Goal: Find specific page/section: Find specific page/section

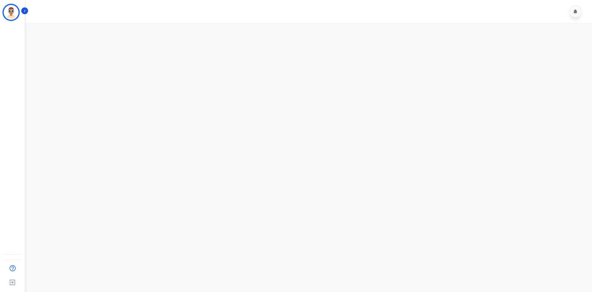
click at [582, 73] on main at bounding box center [308, 169] width 569 height 292
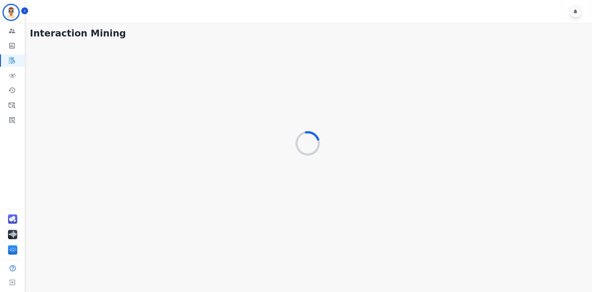
click at [592, 100] on div "Interaction Mining" at bounding box center [308, 134] width 569 height 223
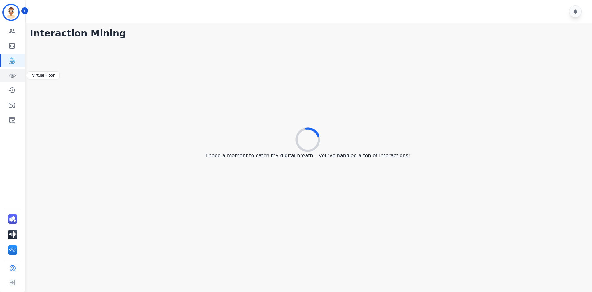
drag, startPoint x: 15, startPoint y: 74, endPoint x: 14, endPoint y: 79, distance: 4.9
click at [15, 74] on icon "Sidebar" at bounding box center [13, 74] width 4 height 3
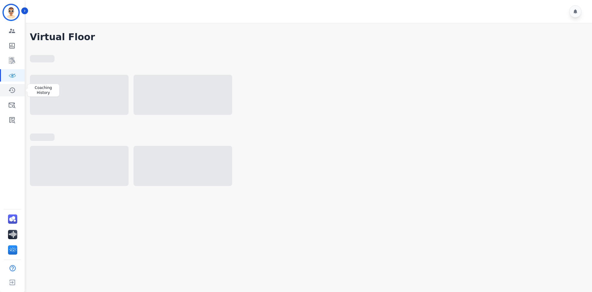
click at [16, 88] on link "Sidebar" at bounding box center [13, 90] width 24 height 12
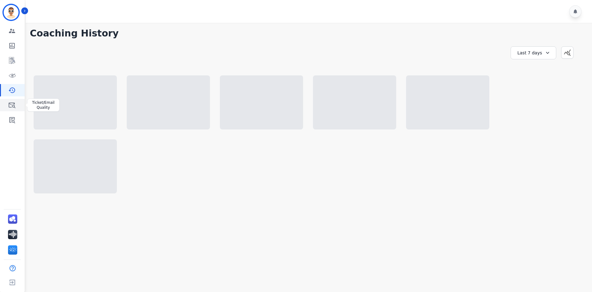
click at [14, 100] on link "Sidebar" at bounding box center [13, 105] width 24 height 12
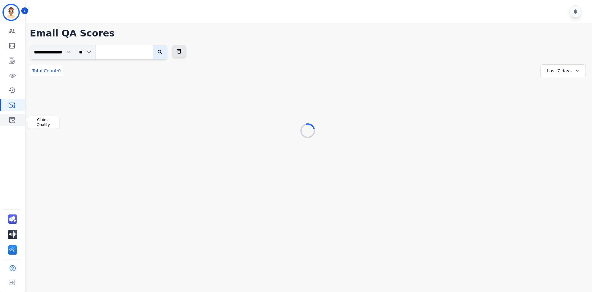
click at [12, 120] on icon "Sidebar" at bounding box center [11, 119] width 7 height 7
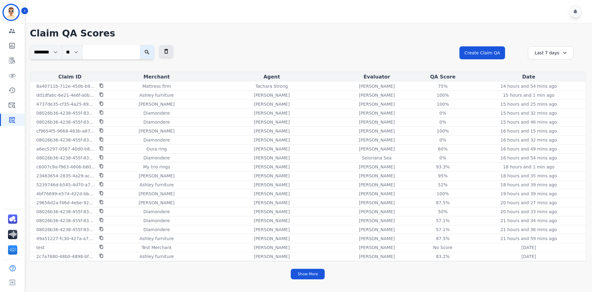
scroll to position [154, 0]
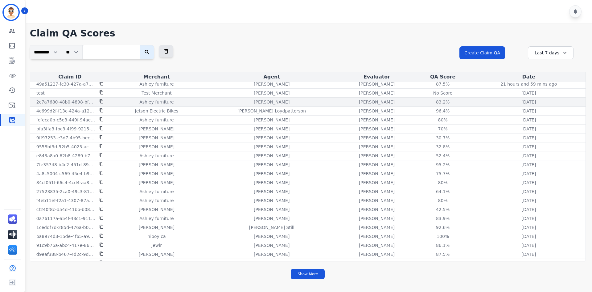
click at [196, 101] on div "Ashley furniture" at bounding box center [156, 102] width 91 height 6
click at [155, 101] on p "Ashley furniture" at bounding box center [156, 102] width 34 height 6
click at [81, 105] on td "2c7a7680-48b0-4898-bf2d-6a31e957dc89" at bounding box center [70, 101] width 80 height 9
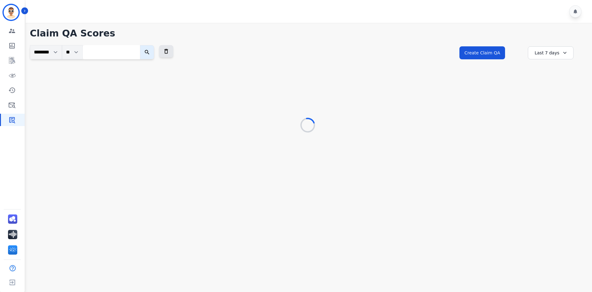
click at [84, 124] on div at bounding box center [308, 125] width 556 height 15
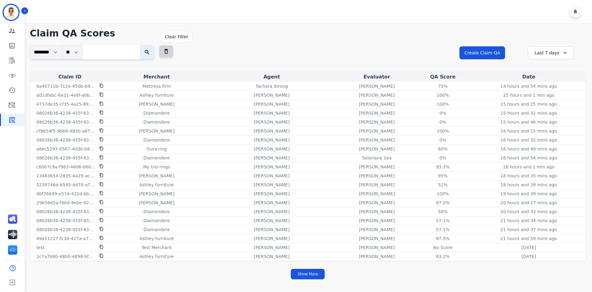
click at [169, 54] on icon at bounding box center [166, 51] width 6 height 6
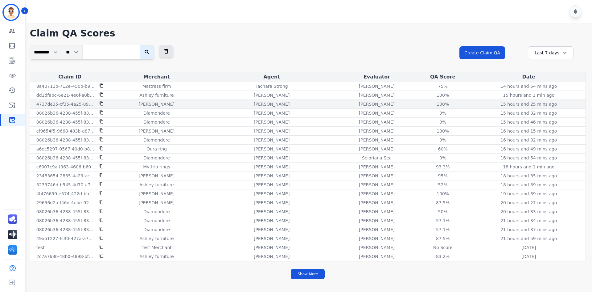
click at [154, 102] on p "[PERSON_NAME]" at bounding box center [157, 104] width 36 height 6
click at [153, 106] on p "[PERSON_NAME]" at bounding box center [157, 104] width 36 height 6
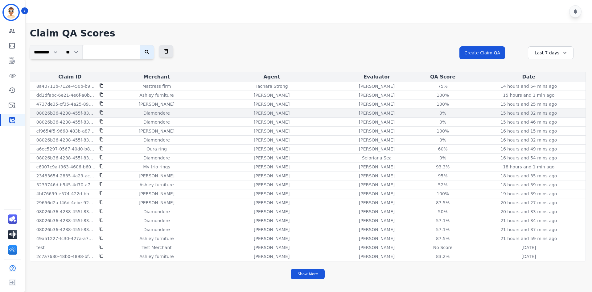
click at [159, 116] on p "Diamondere" at bounding box center [156, 113] width 27 height 6
click at [159, 114] on p "Diamondere" at bounding box center [156, 113] width 27 height 6
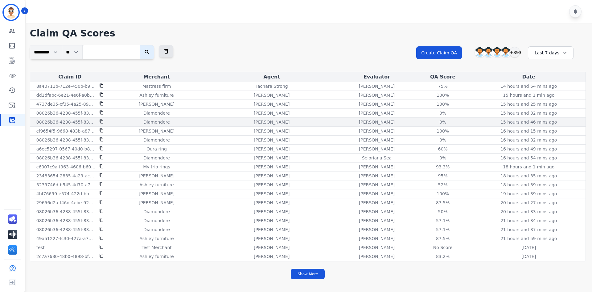
click at [160, 124] on p "Diamondere" at bounding box center [156, 122] width 27 height 6
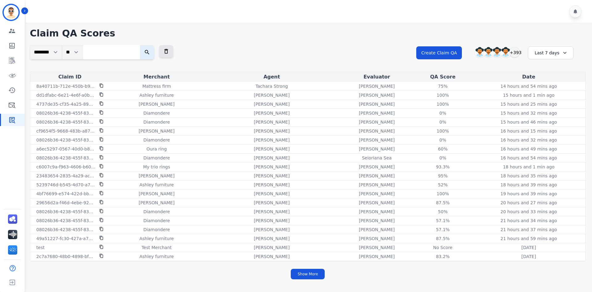
click at [115, 52] on input "search" at bounding box center [111, 52] width 57 height 14
paste input "**********"
type input "**********"
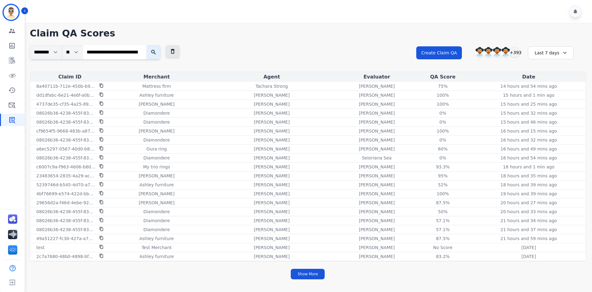
click at [154, 53] on icon "submit" at bounding box center [154, 52] width 6 height 6
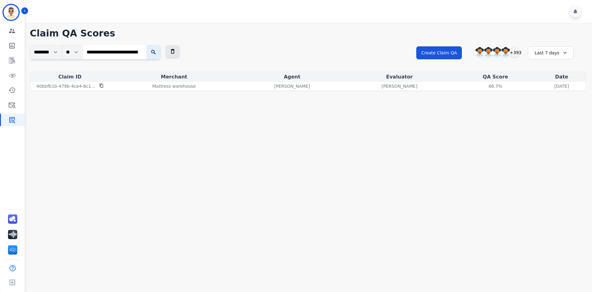
click at [536, 53] on div "Last 7 days" at bounding box center [551, 52] width 46 height 13
click at [550, 119] on li "Last 12 months" at bounding box center [555, 123] width 31 height 12
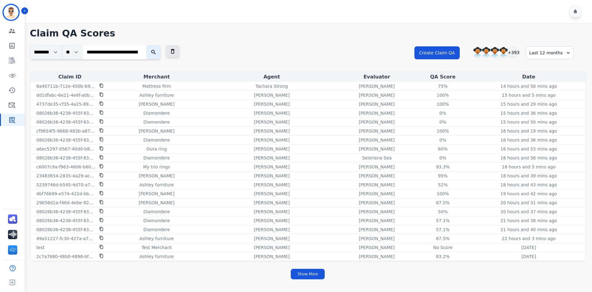
click at [157, 54] on icon "submit" at bounding box center [154, 52] width 6 height 6
